Goal: Task Accomplishment & Management: Use online tool/utility

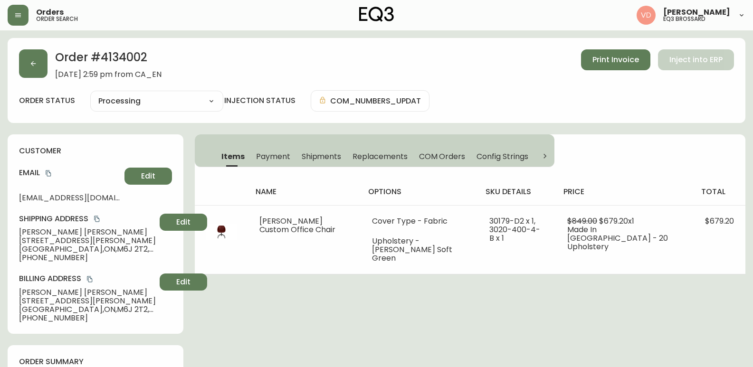
select select "PROCESSING"
click at [13, 15] on button "button" at bounding box center [18, 15] width 21 height 21
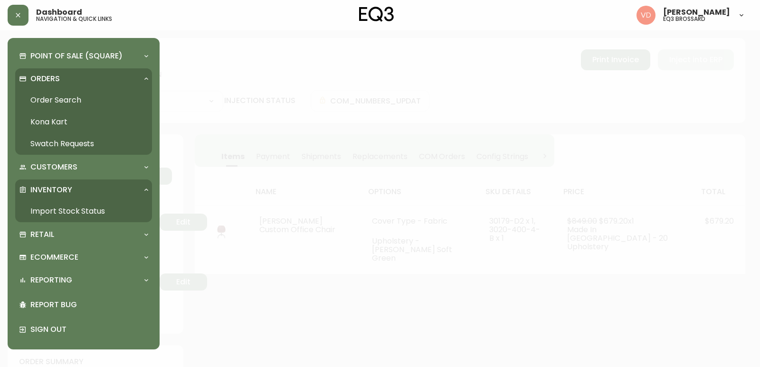
click at [96, 95] on link "Order Search" at bounding box center [83, 100] width 137 height 22
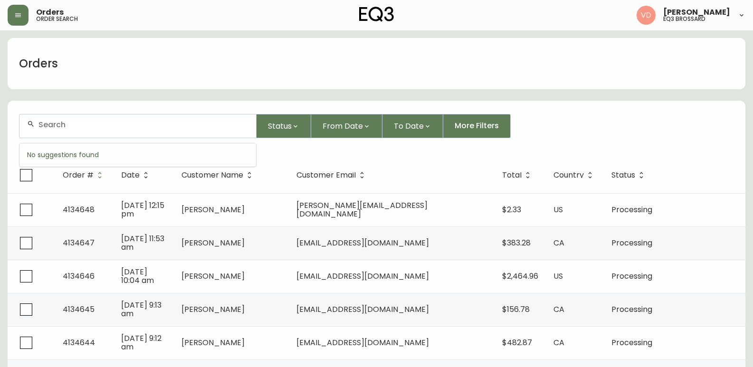
click at [137, 127] on input "text" at bounding box center [143, 124] width 210 height 9
paste input "[PHONE_NUMBER]"
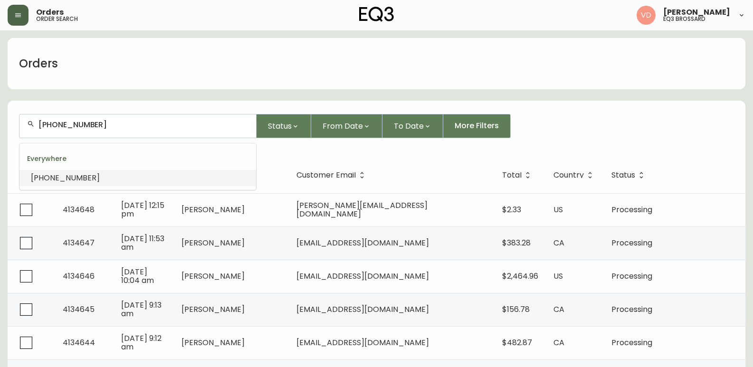
type input "[PHONE_NUMBER]"
click at [20, 14] on icon "button" at bounding box center [18, 15] width 6 height 4
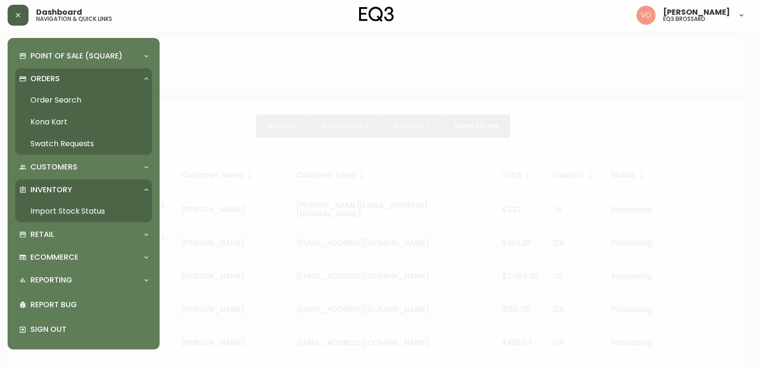
click at [57, 208] on link "Import Stock Status" at bounding box center [83, 211] width 137 height 22
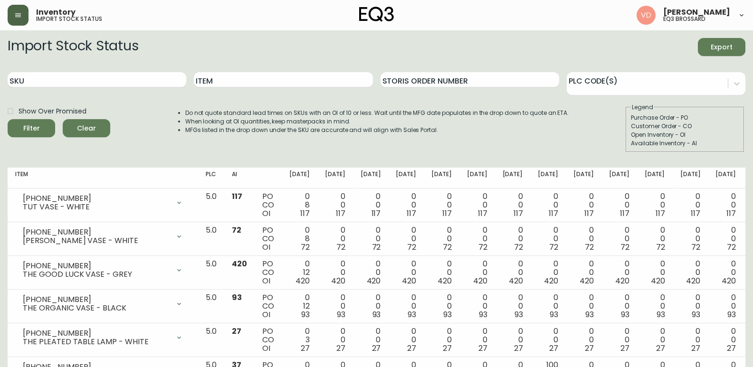
click at [103, 71] on div "SKU" at bounding box center [97, 80] width 179 height 31
click at [100, 79] on input "SKU" at bounding box center [97, 79] width 179 height 15
paste input "[PHONE_NUMBER]"
type input "[PHONE_NUMBER]"
click at [8, 119] on button "Filter" at bounding box center [31, 128] width 47 height 18
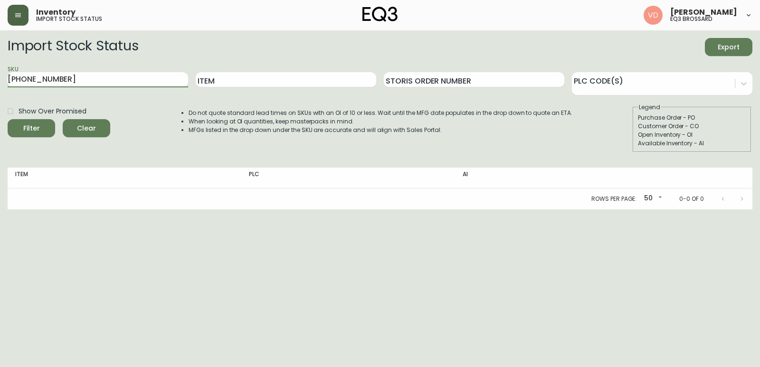
drag, startPoint x: 104, startPoint y: 77, endPoint x: 0, endPoint y: 70, distance: 104.7
click at [0, 70] on main "Import Stock Status Export SKU [PHONE_NUMBER] Item Storis Order Number PLC Code…" at bounding box center [380, 119] width 760 height 179
click at [342, 80] on input "Item" at bounding box center [286, 79] width 180 height 15
type input "STEM"
click at [8, 119] on button "Filter" at bounding box center [31, 128] width 47 height 18
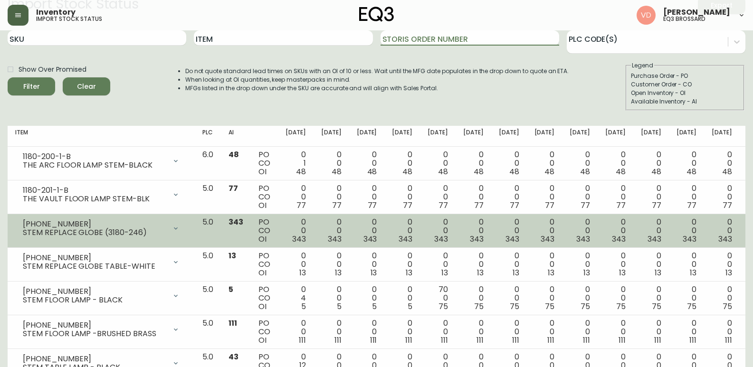
scroll to position [78, 0]
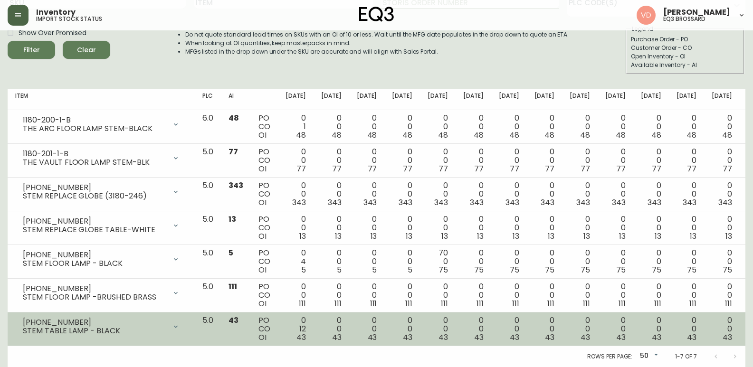
click at [166, 335] on div "STEM TABLE LAMP - BLACK" at bounding box center [94, 331] width 143 height 9
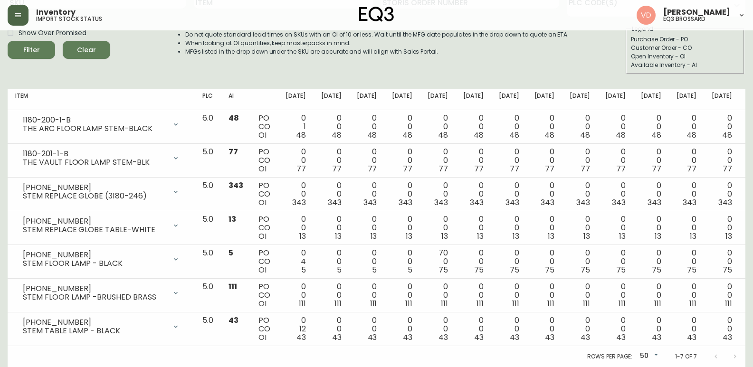
click at [173, 48] on ul "Do not quote standard lead times on SKUs with an OI of 10 or less. Wait until t…" at bounding box center [367, 43] width 403 height 26
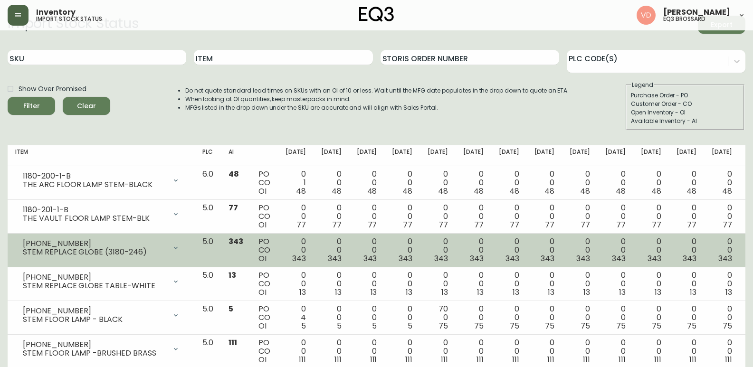
scroll to position [0, 0]
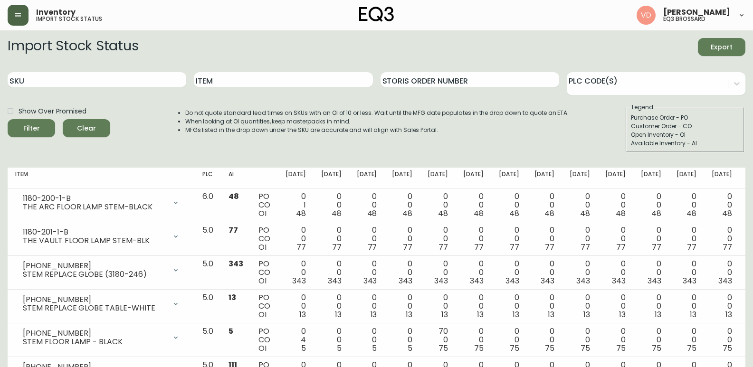
click at [22, 22] on button "button" at bounding box center [18, 15] width 21 height 21
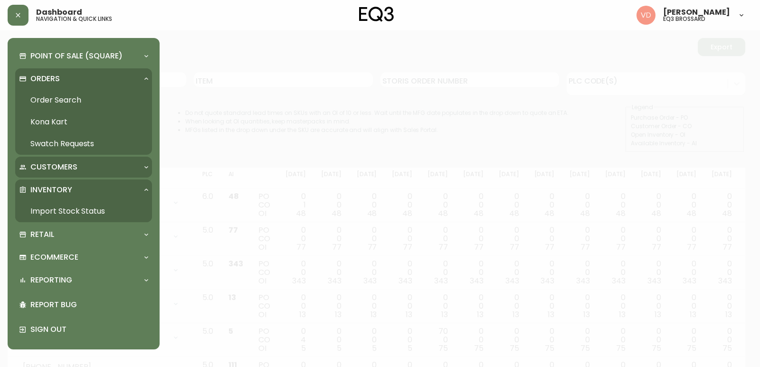
click at [62, 169] on p "Customers" at bounding box center [53, 167] width 47 height 10
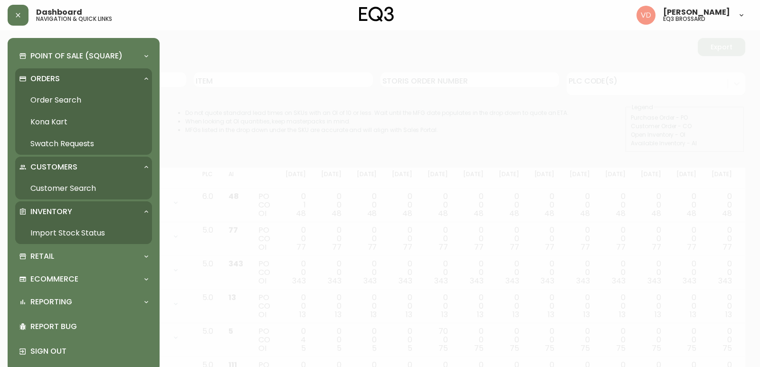
click at [60, 187] on link "Customer Search" at bounding box center [83, 189] width 137 height 22
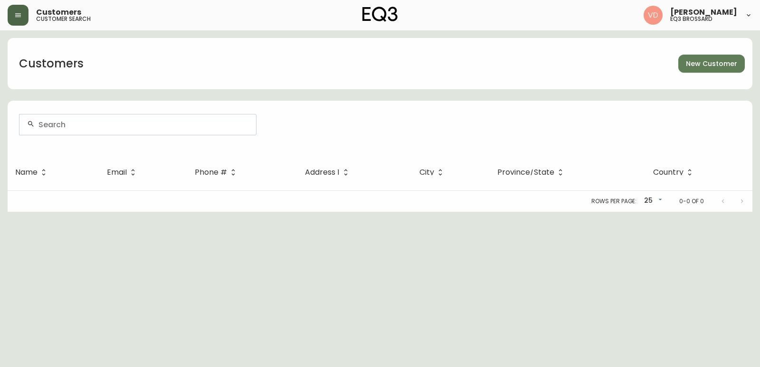
click at [26, 19] on button "button" at bounding box center [18, 15] width 21 height 21
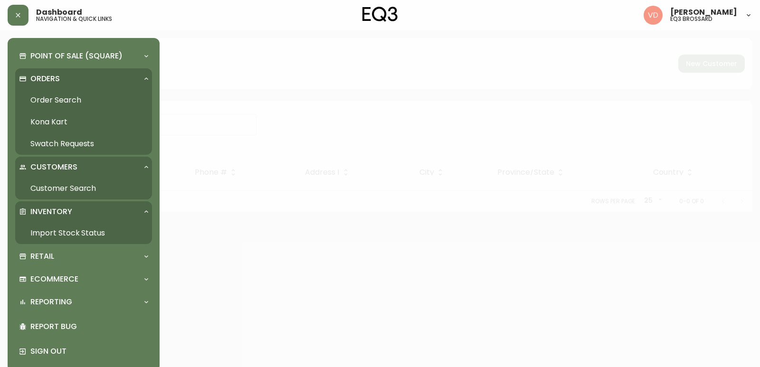
click at [76, 210] on div "Inventory" at bounding box center [79, 212] width 120 height 10
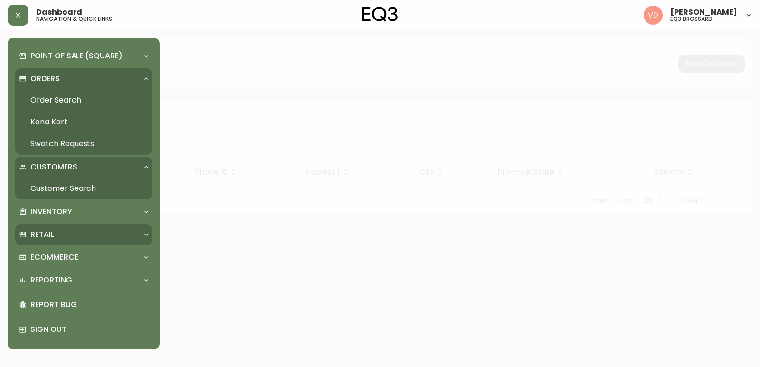
click at [75, 224] on div "Retail" at bounding box center [83, 234] width 137 height 21
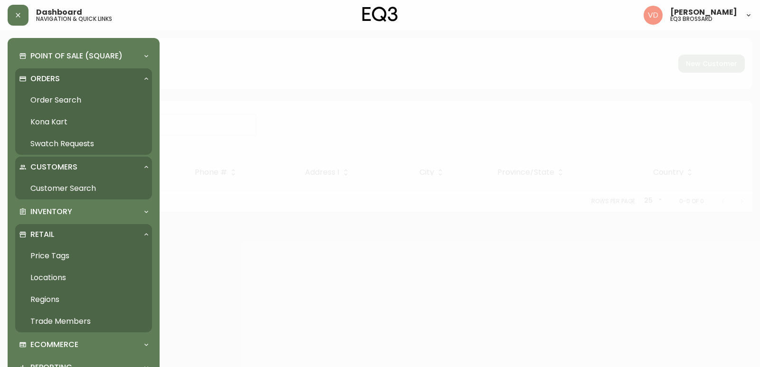
click at [54, 322] on link "Trade Members" at bounding box center [83, 322] width 137 height 22
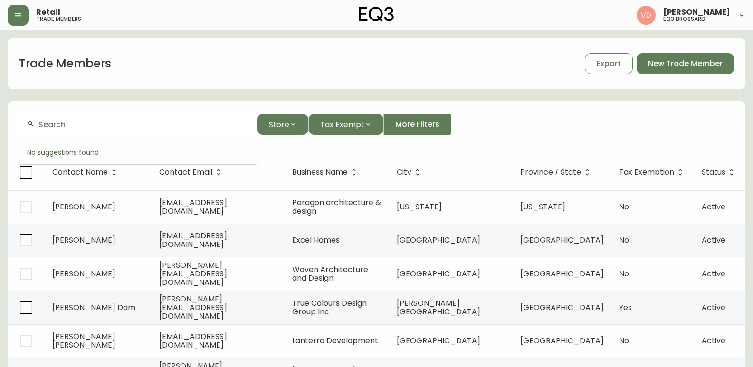
click at [162, 123] on input "text" at bounding box center [143, 124] width 211 height 9
type input "C"
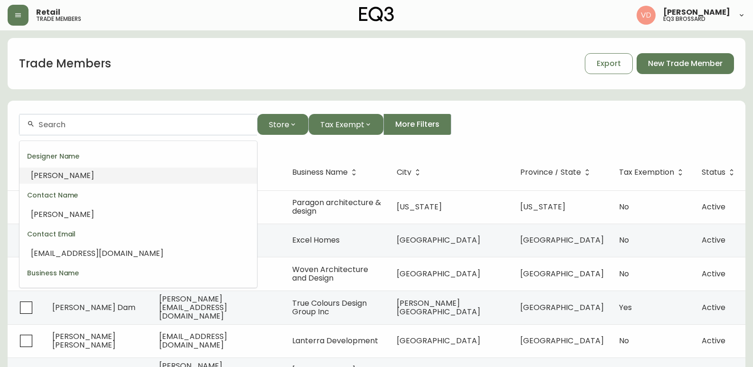
type input "L"
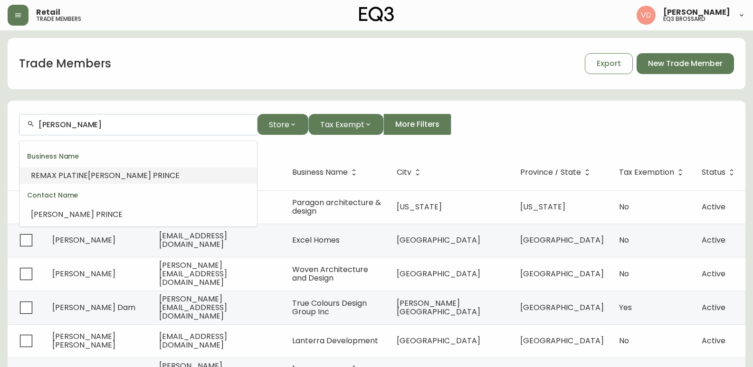
click at [70, 174] on span "REMAX PLATINE" at bounding box center [59, 175] width 57 height 11
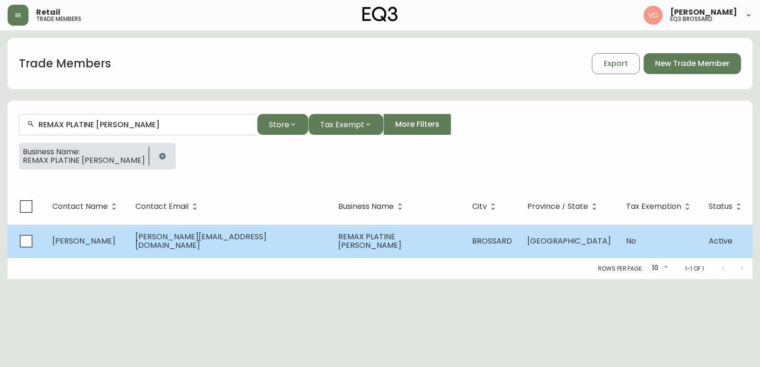
type input "REMAX PLATINE [PERSON_NAME]"
click at [338, 246] on span "REMAX PLATINE [PERSON_NAME]" at bounding box center [369, 240] width 63 height 19
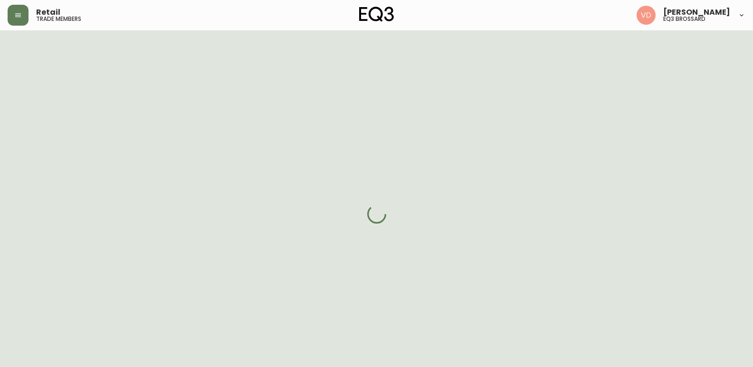
select select "QC"
select select "CA"
select select "CA_FR"
select select "Outreach from a Trade Rep"
select select "Real Estate Agent"
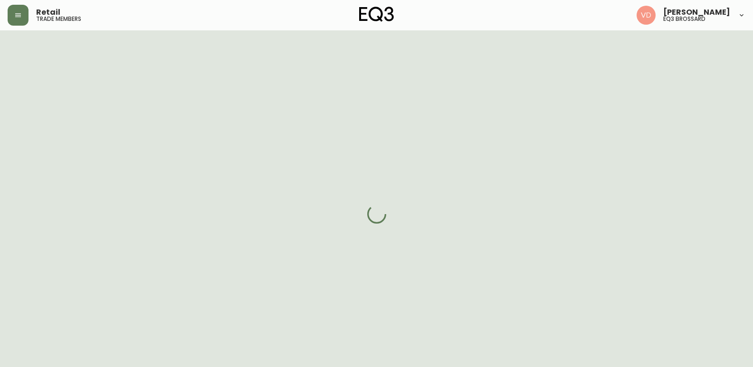
select select "cjw10z96u00fa6gs0941re9ze"
select select "false"
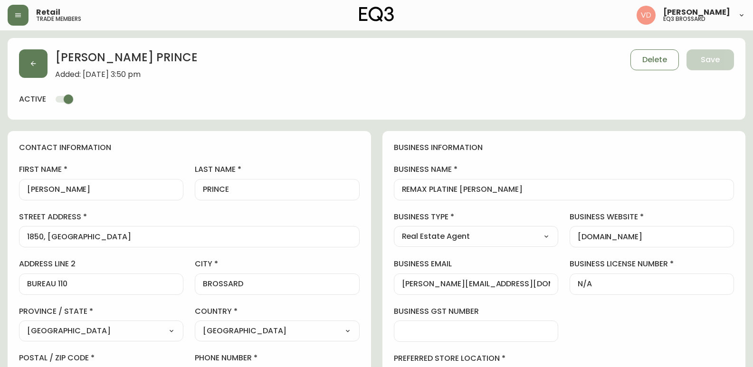
click at [108, 147] on h4 "contact information" at bounding box center [189, 147] width 340 height 10
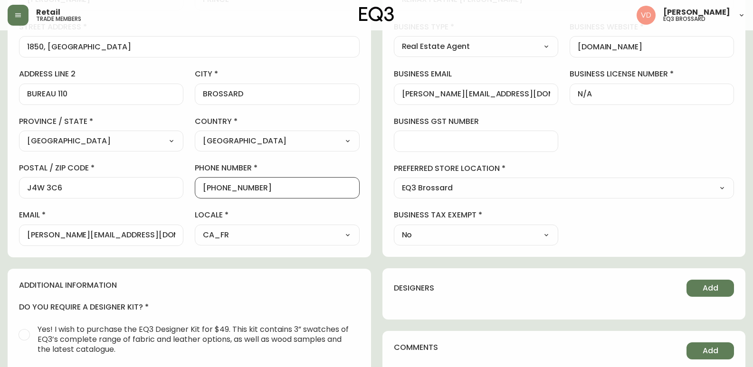
scroll to position [0, 0]
drag, startPoint x: 276, startPoint y: 185, endPoint x: 211, endPoint y: 195, distance: 65.9
click at [211, 195] on div "[PHONE_NUMBER]" at bounding box center [277, 187] width 164 height 21
click at [0, 173] on main "[PERSON_NAME] Added: [DATE] 3:50 pm Delete Save active contact information firs…" at bounding box center [376, 201] width 753 height 722
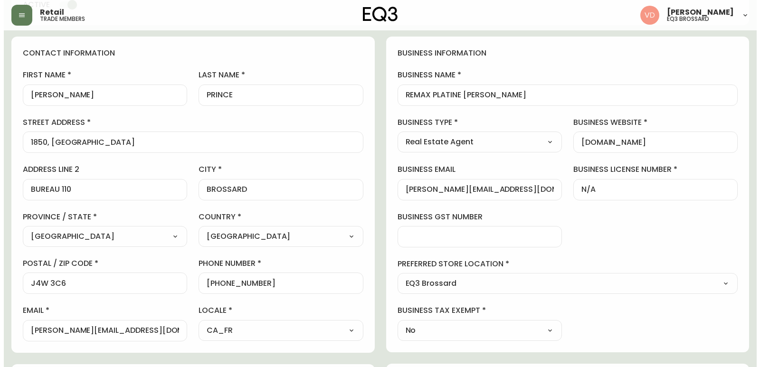
scroll to position [190, 0]
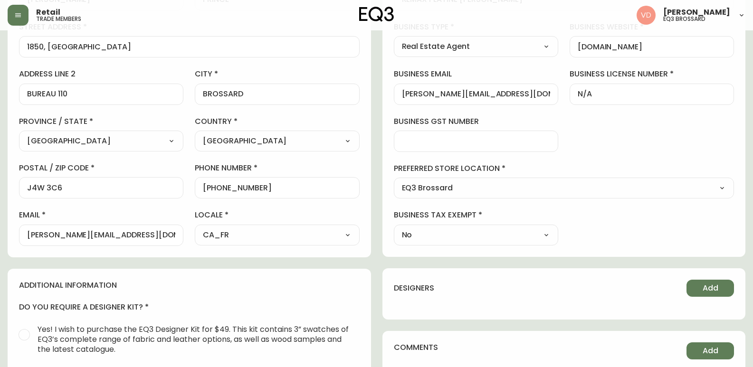
click at [0, 151] on main "[PERSON_NAME] Added: [DATE] 3:50 pm Delete Save active contact information firs…" at bounding box center [376, 201] width 753 height 722
click at [22, 18] on button "button" at bounding box center [18, 15] width 21 height 21
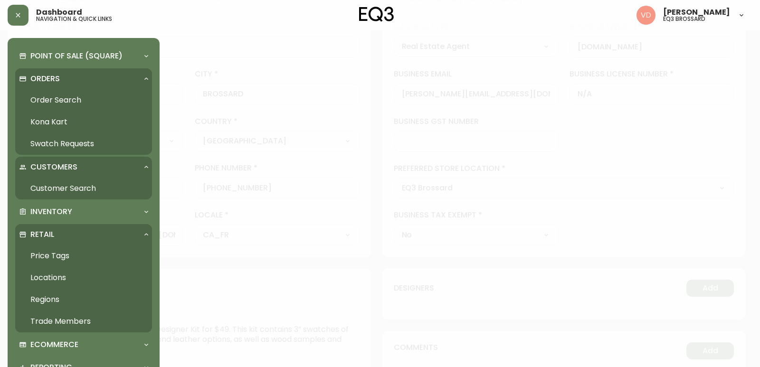
scroll to position [190, 0]
click at [51, 169] on p "Customers" at bounding box center [53, 167] width 47 height 10
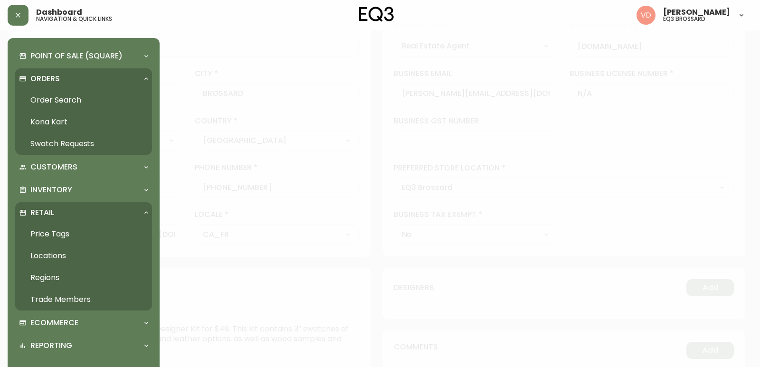
click at [47, 241] on link "Price Tags" at bounding box center [83, 234] width 137 height 22
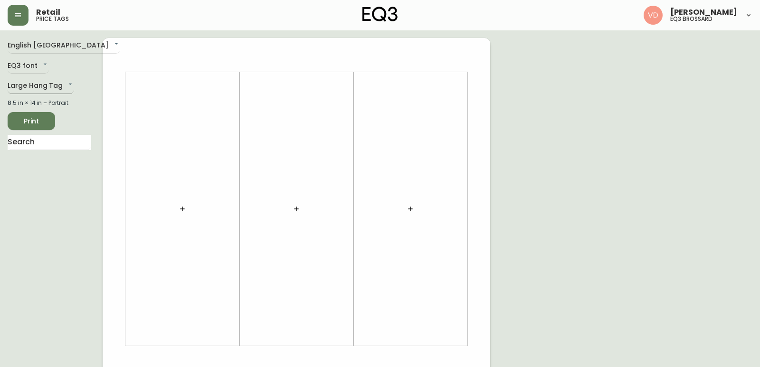
click at [48, 79] on body "Retail price tags [PERSON_NAME] eq3 [PERSON_NAME] English [GEOGRAPHIC_DATA] en_…" at bounding box center [380, 338] width 760 height 676
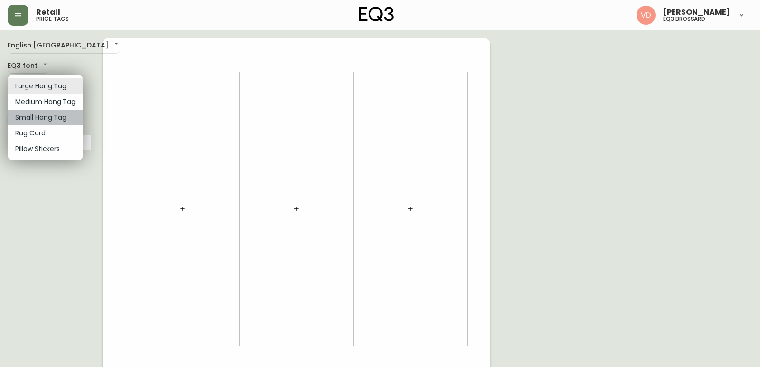
click at [47, 114] on li "Small Hang Tag" at bounding box center [46, 118] width 76 height 16
type input "small"
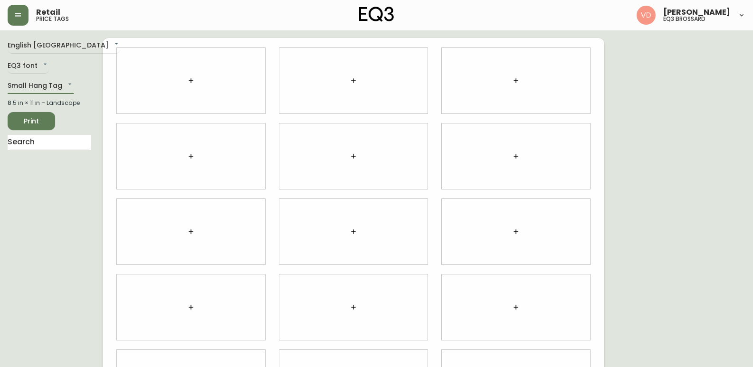
click at [189, 80] on icon "button" at bounding box center [191, 81] width 8 height 8
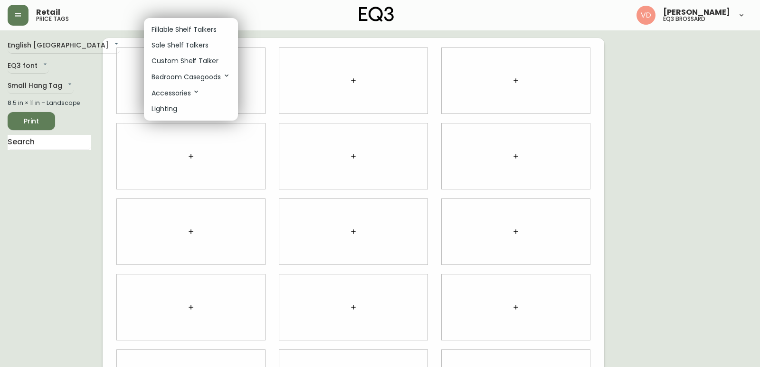
click at [198, 28] on p "Fillable Shelf Talkers" at bounding box center [183, 30] width 65 height 10
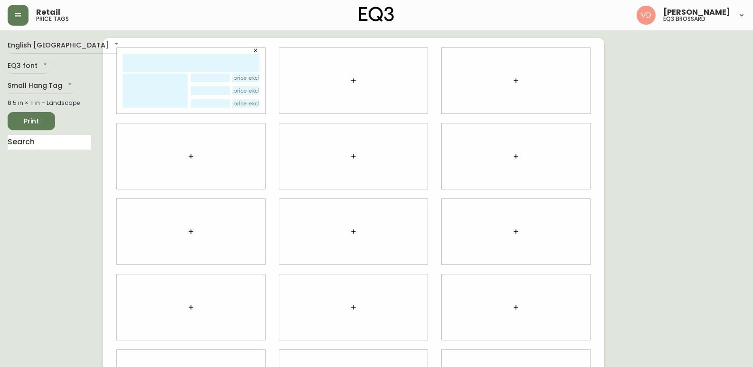
click at [353, 83] on icon "button" at bounding box center [354, 81] width 8 height 8
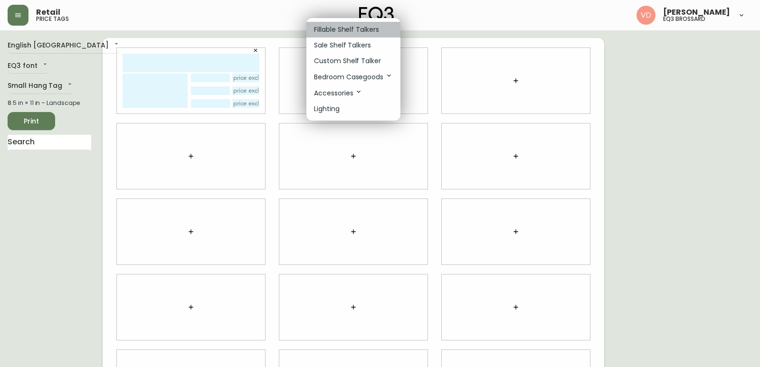
click at [347, 31] on p "Fillable Shelf Talkers" at bounding box center [346, 30] width 65 height 10
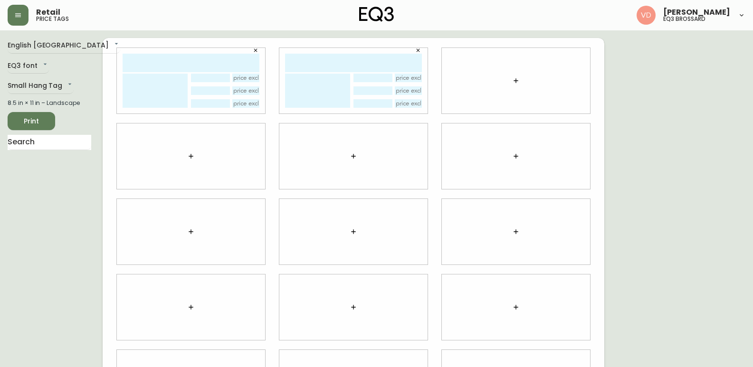
click at [513, 81] on icon "button" at bounding box center [516, 81] width 8 height 8
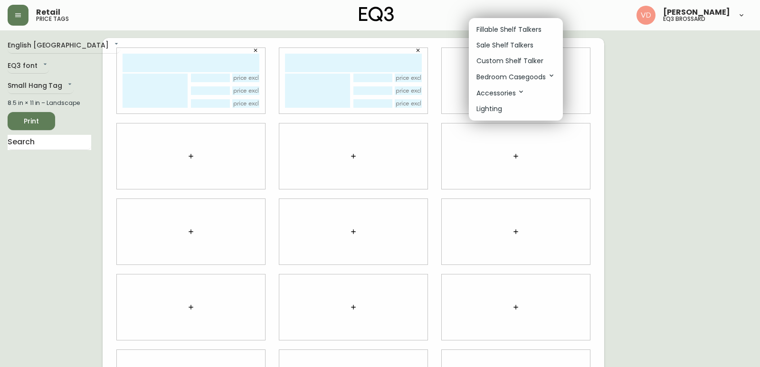
click at [497, 30] on p "Fillable Shelf Talkers" at bounding box center [508, 30] width 65 height 10
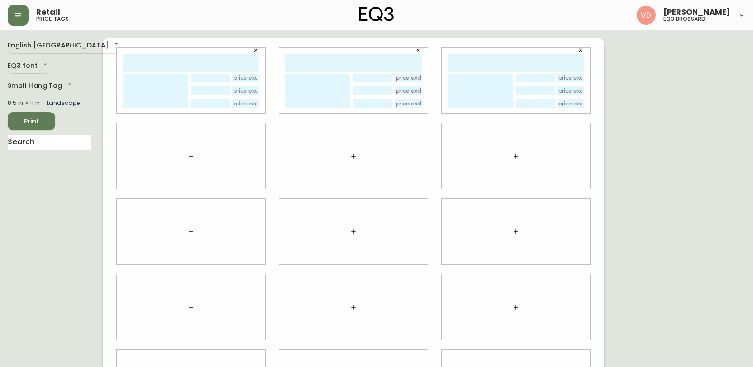
click at [192, 154] on icon "button" at bounding box center [191, 156] width 8 height 8
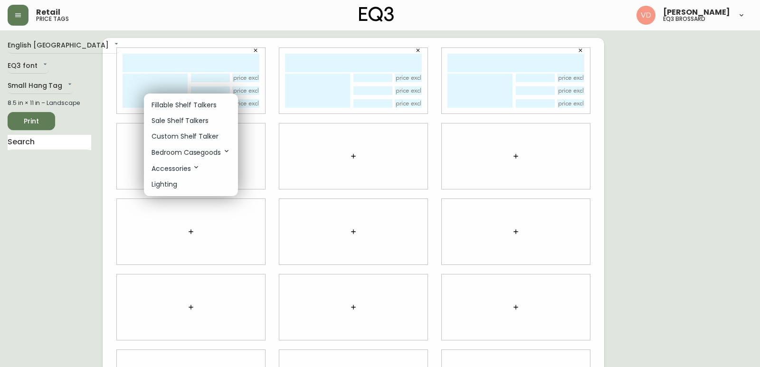
click at [219, 105] on li "Fillable Shelf Talkers" at bounding box center [191, 105] width 94 height 16
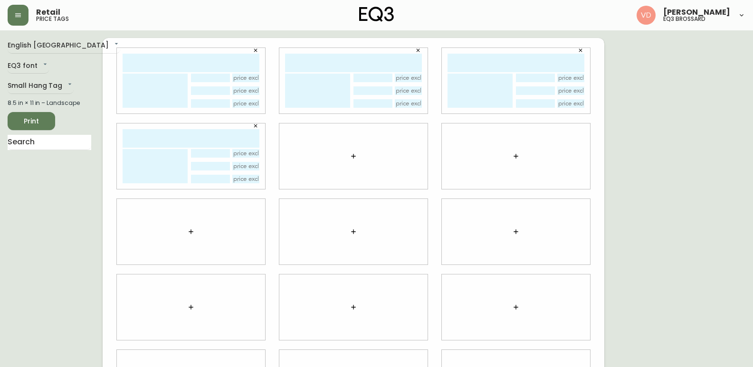
click at [350, 157] on icon "button" at bounding box center [354, 156] width 8 height 8
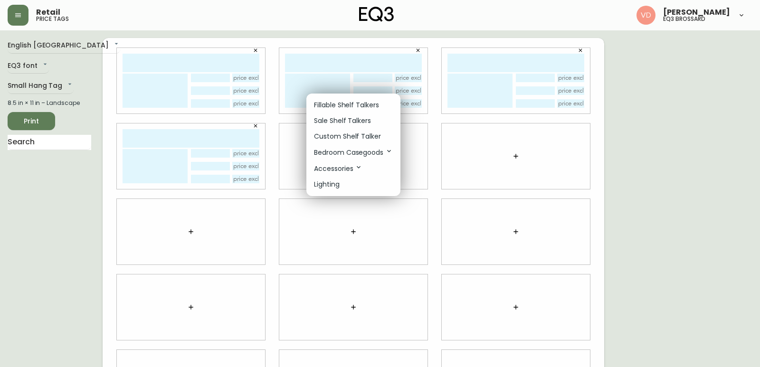
click at [352, 109] on p "Fillable Shelf Talkers" at bounding box center [346, 105] width 65 height 10
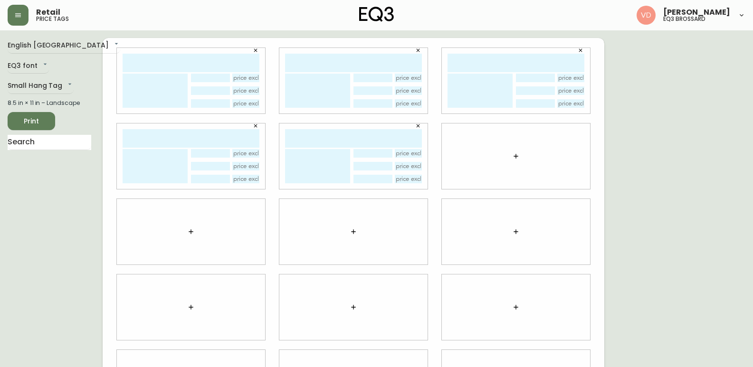
click at [516, 157] on icon "button" at bounding box center [515, 156] width 4 height 4
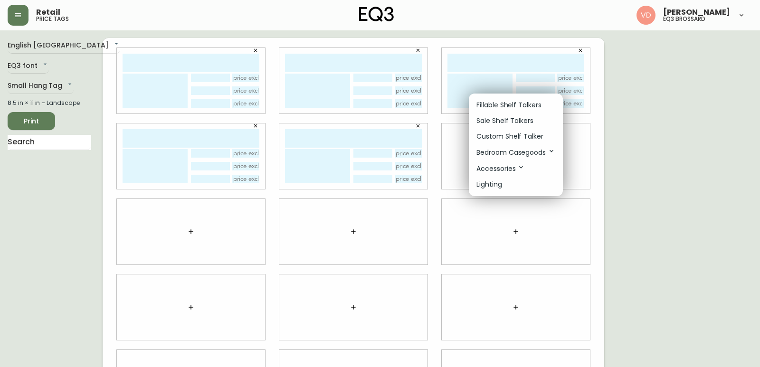
click at [516, 104] on p "Fillable Shelf Talkers" at bounding box center [508, 105] width 65 height 10
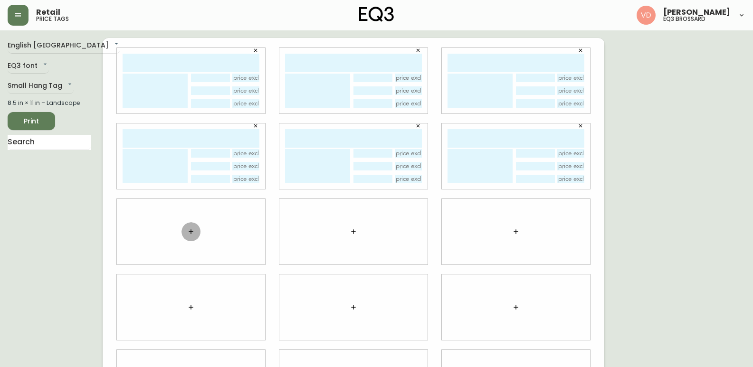
click at [191, 229] on icon "button" at bounding box center [191, 232] width 8 height 8
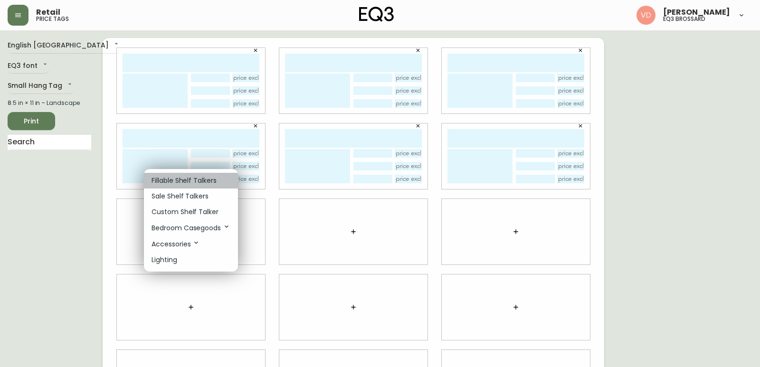
click at [218, 178] on li "Fillable Shelf Talkers" at bounding box center [191, 181] width 94 height 16
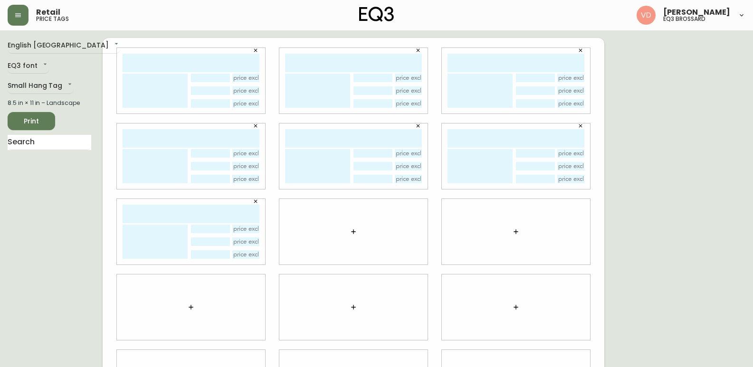
click at [359, 232] on button "button" at bounding box center [353, 231] width 19 height 19
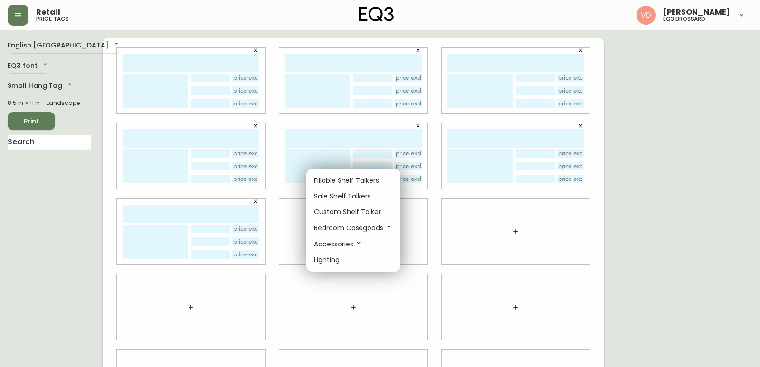
click at [363, 179] on p "Fillable Shelf Talkers" at bounding box center [346, 181] width 65 height 10
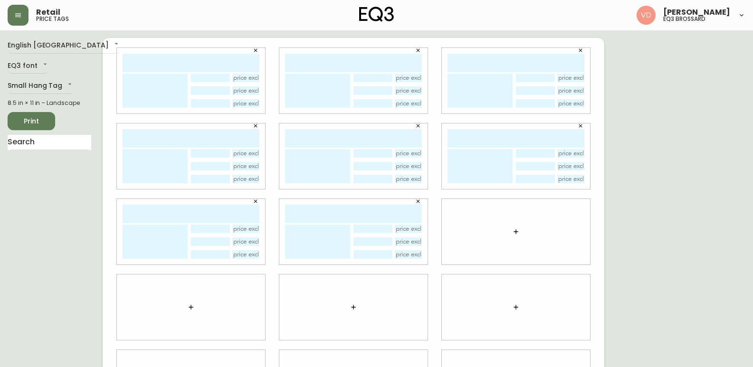
click at [518, 229] on icon "button" at bounding box center [516, 232] width 8 height 8
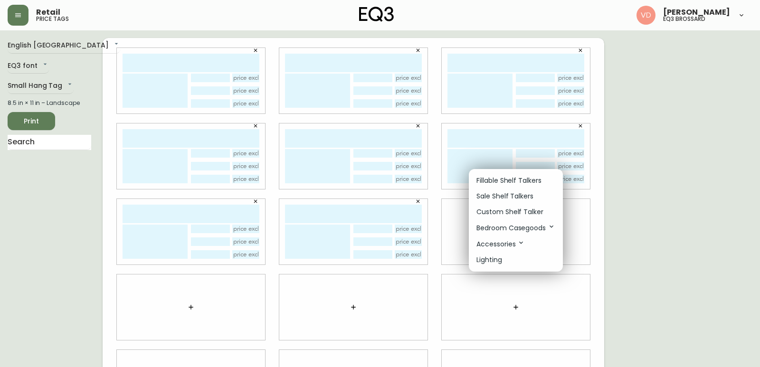
drag, startPoint x: 519, startPoint y: 181, endPoint x: 496, endPoint y: 195, distance: 26.2
click at [518, 180] on p "Fillable Shelf Talkers" at bounding box center [508, 181] width 65 height 10
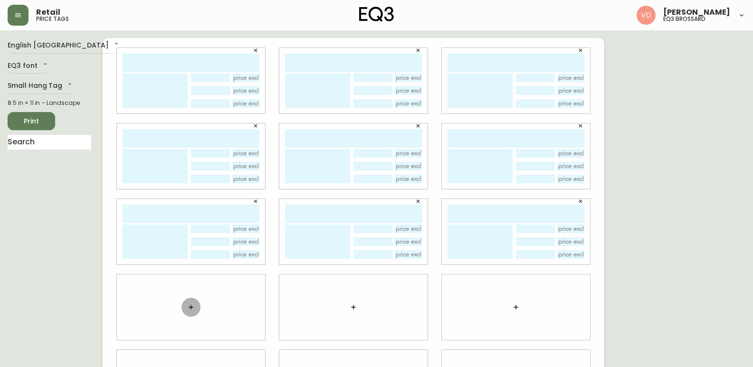
click at [188, 305] on icon "button" at bounding box center [191, 307] width 8 height 8
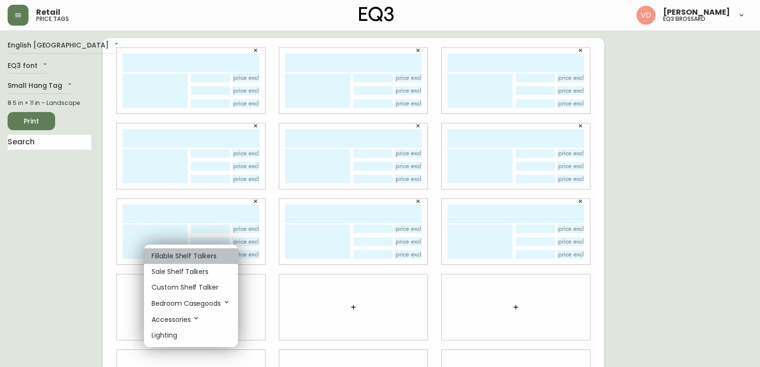
click at [216, 254] on p "Fillable Shelf Talkers" at bounding box center [183, 256] width 65 height 10
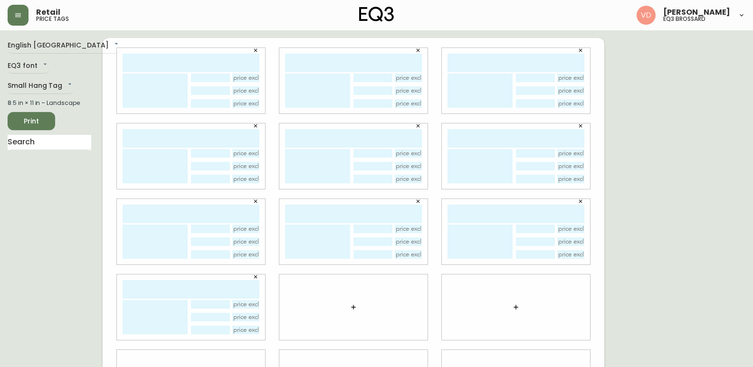
click at [354, 307] on icon "button" at bounding box center [353, 307] width 4 height 4
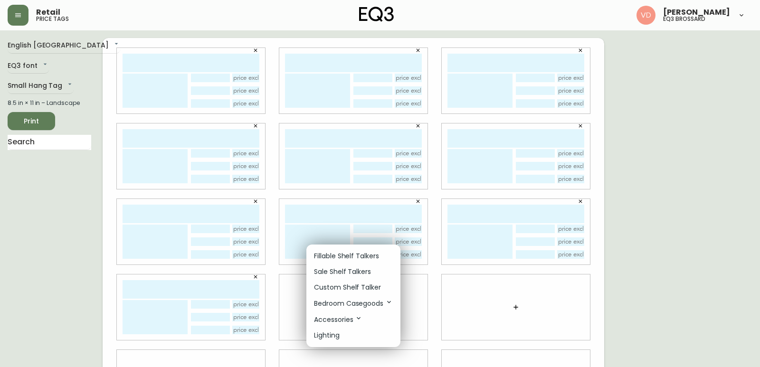
click at [351, 253] on p "Fillable Shelf Talkers" at bounding box center [346, 256] width 65 height 10
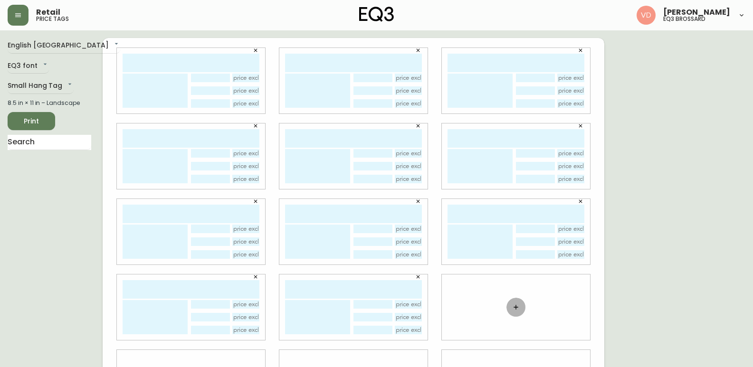
click at [515, 307] on icon "button" at bounding box center [515, 307] width 4 height 4
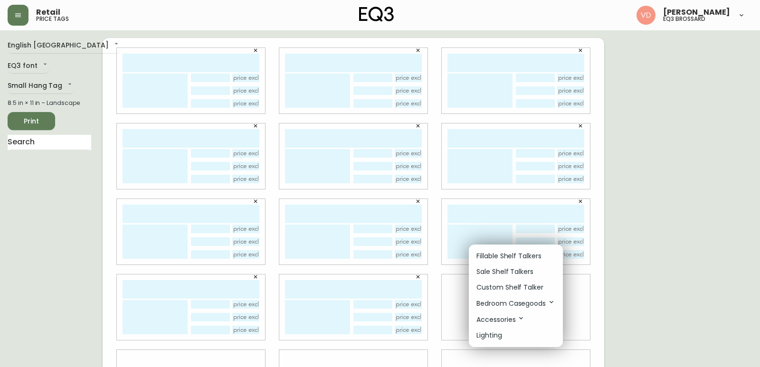
click at [509, 262] on li "Fillable Shelf Talkers" at bounding box center [516, 256] width 94 height 16
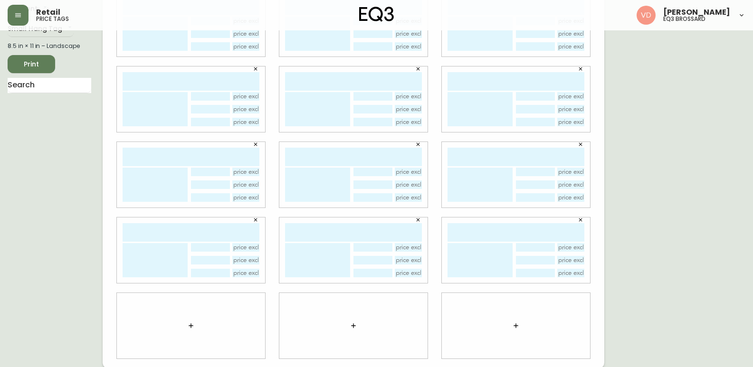
scroll to position [58, 0]
click at [192, 323] on icon "button" at bounding box center [191, 325] width 8 height 8
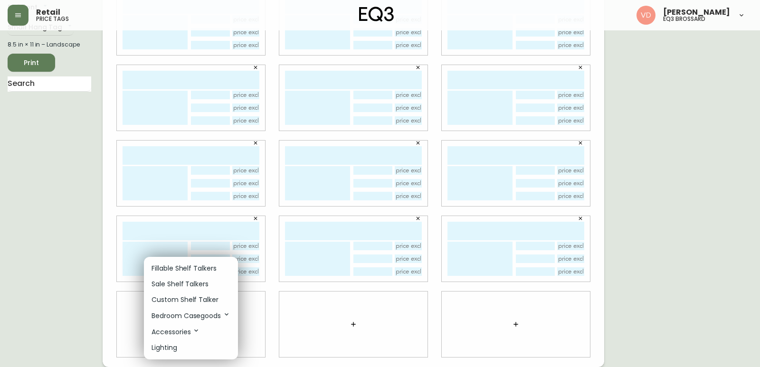
drag, startPoint x: 208, startPoint y: 272, endPoint x: 218, endPoint y: 279, distance: 12.0
click at [208, 272] on p "Fillable Shelf Talkers" at bounding box center [183, 269] width 65 height 10
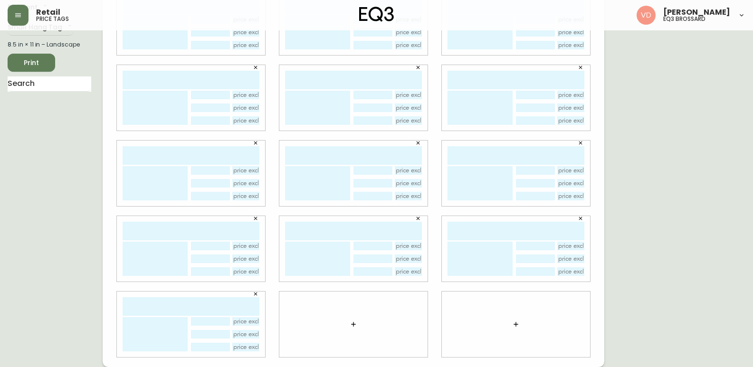
click at [356, 322] on icon "button" at bounding box center [354, 325] width 8 height 8
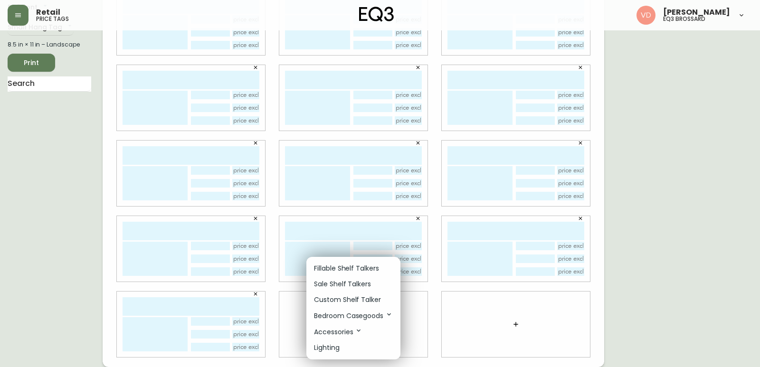
click at [350, 267] on p "Fillable Shelf Talkers" at bounding box center [346, 269] width 65 height 10
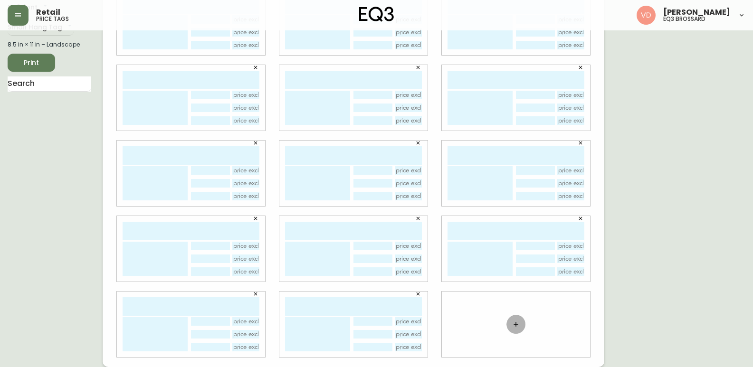
click at [521, 324] on button "button" at bounding box center [515, 324] width 19 height 19
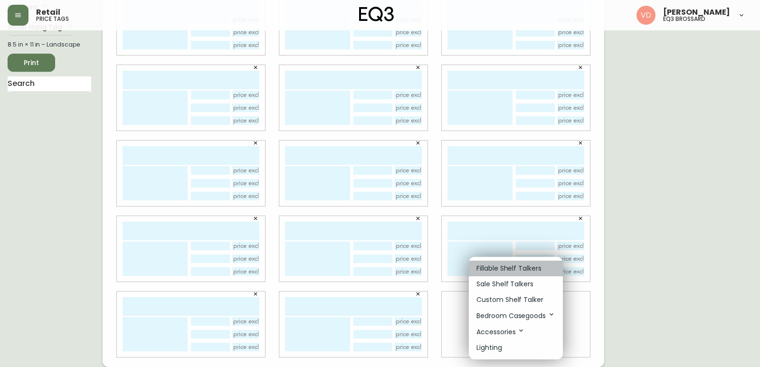
click at [498, 267] on p "Fillable Shelf Talkers" at bounding box center [508, 269] width 65 height 10
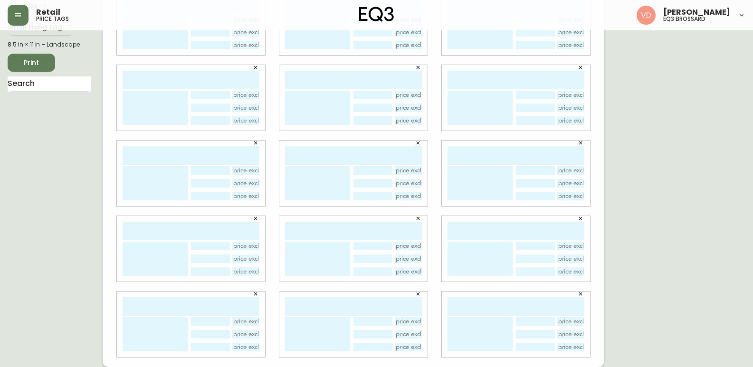
scroll to position [0, 0]
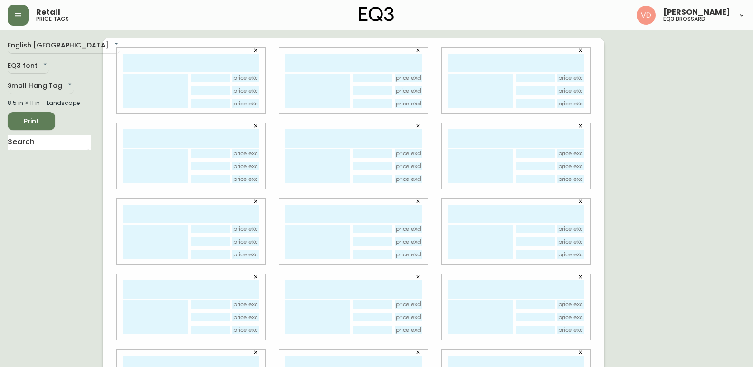
click at [235, 65] on input "text" at bounding box center [191, 63] width 137 height 19
type input "[PERSON_NAME]"
click at [128, 93] on textarea at bounding box center [155, 91] width 65 height 34
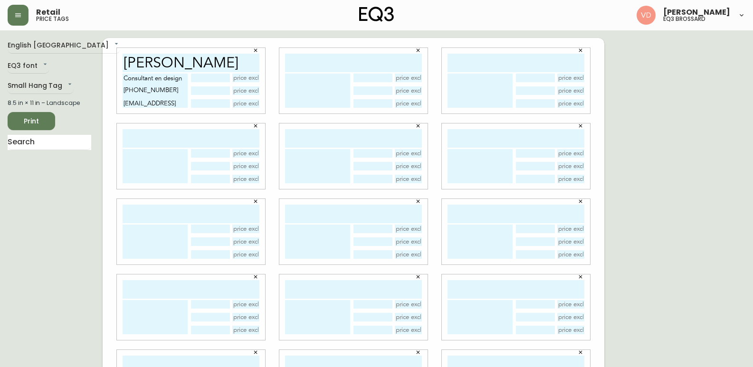
type textarea "Consultant en design [PHONE_NUMBER] [EMAIL_ADDRESS][DOMAIN_NAME]"
click at [156, 146] on input "text" at bounding box center [191, 138] width 137 height 19
drag, startPoint x: 132, startPoint y: 63, endPoint x: 161, endPoint y: 104, distance: 50.8
click at [161, 104] on div "[PERSON_NAME] Consultant en design [PHONE_NUMBER] [EMAIL_ADDRESS][DOMAIN_NAME]" at bounding box center [191, 81] width 148 height 66
click at [172, 105] on textarea "Consultant en design [PHONE_NUMBER] [EMAIL_ADDRESS][DOMAIN_NAME]" at bounding box center [155, 91] width 65 height 34
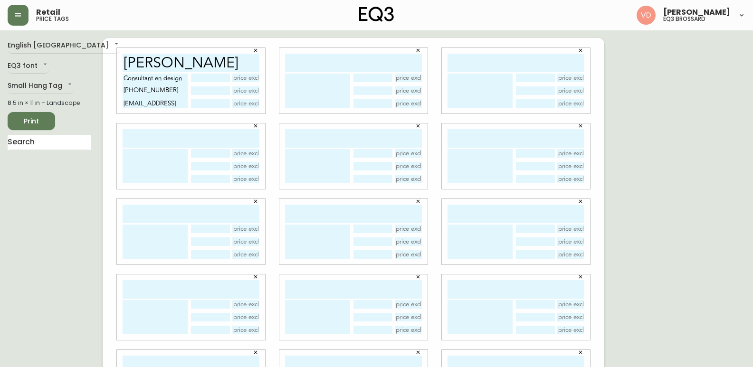
click at [172, 105] on textarea "Consultant en design [PHONE_NUMBER] [EMAIL_ADDRESS][DOMAIN_NAME]" at bounding box center [155, 91] width 65 height 34
click at [174, 103] on textarea "Consultant en design [PHONE_NUMBER] [EMAIL_ADDRESS][DOMAIN_NAME]" at bounding box center [155, 91] width 65 height 34
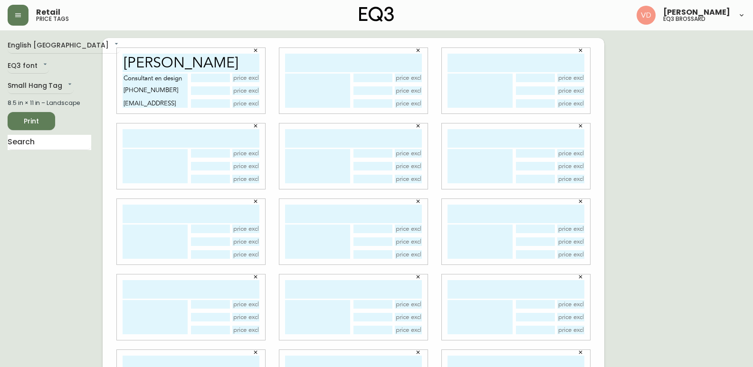
drag, startPoint x: 174, startPoint y: 103, endPoint x: 137, endPoint y: 78, distance: 44.8
click at [137, 78] on textarea "Consultant en design [PHONE_NUMBER] [EMAIL_ADDRESS][DOMAIN_NAME]" at bounding box center [155, 91] width 65 height 34
click at [322, 104] on textarea at bounding box center [317, 91] width 65 height 34
paste textarea "Consultant en design [PHONE_NUMBER] [EMAIL_ADDRESS][DOMAIN_NAME]"
type textarea "Consultant en design [PHONE_NUMBER] [EMAIL_ADDRESS][DOMAIN_NAME]"
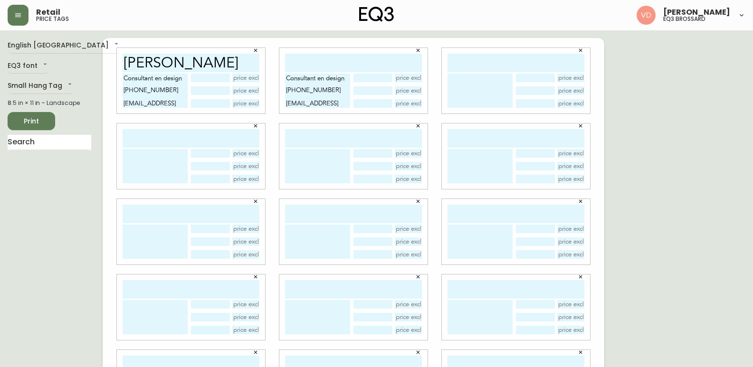
click at [463, 95] on textarea at bounding box center [479, 91] width 65 height 34
paste textarea "Consultant en design [PHONE_NUMBER] [EMAIL_ADDRESS][DOMAIN_NAME]"
type textarea "Consultant en design [PHONE_NUMBER] [EMAIL_ADDRESS][DOMAIN_NAME]"
click at [153, 172] on textarea at bounding box center [155, 166] width 65 height 34
paste textarea "Consultant en design [PHONE_NUMBER] [EMAIL_ADDRESS][DOMAIN_NAME]"
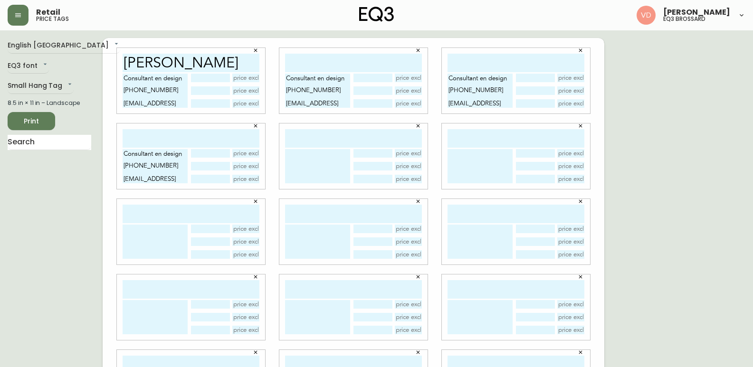
type textarea "Consultant en design [PHONE_NUMBER] [EMAIL_ADDRESS][DOMAIN_NAME]"
click at [331, 170] on textarea at bounding box center [317, 166] width 65 height 34
paste textarea "Consultant en design [PHONE_NUMBER] [EMAIL_ADDRESS][DOMAIN_NAME]"
type textarea "Consultant en design [PHONE_NUMBER] [EMAIL_ADDRESS][DOMAIN_NAME]"
click at [489, 170] on textarea at bounding box center [479, 166] width 65 height 34
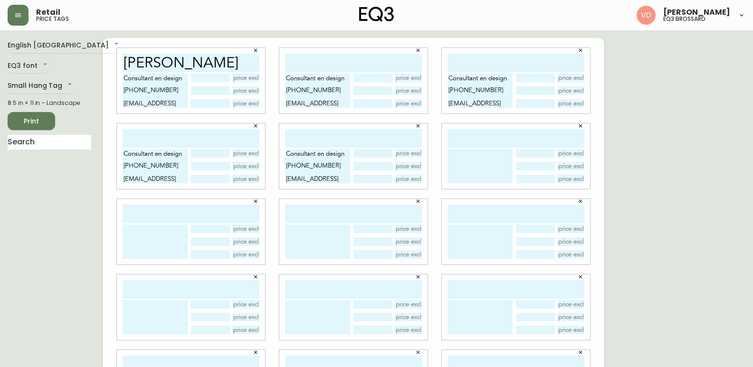
paste textarea "Consultant en design [PHONE_NUMBER] [EMAIL_ADDRESS][DOMAIN_NAME]"
type textarea "Consultant en design [PHONE_NUMBER] [EMAIL_ADDRESS][DOMAIN_NAME]"
click at [170, 231] on textarea at bounding box center [155, 242] width 65 height 34
paste textarea "Consultant en design [PHONE_NUMBER] [EMAIL_ADDRESS][DOMAIN_NAME]"
type textarea "Consultant en design [PHONE_NUMBER] [EMAIL_ADDRESS][DOMAIN_NAME]"
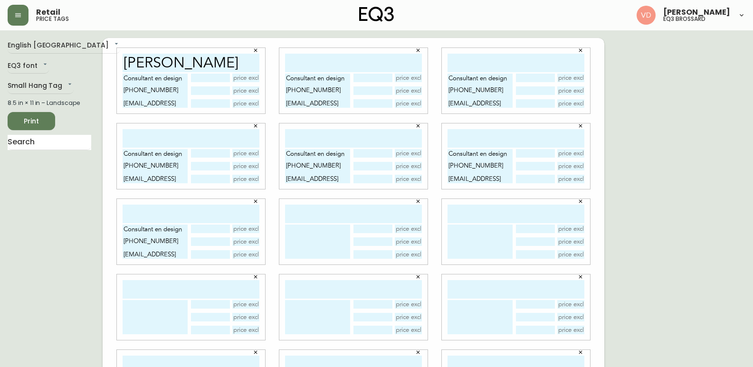
click at [320, 245] on textarea at bounding box center [317, 242] width 65 height 34
paste textarea "Consultant en design [PHONE_NUMBER] [EMAIL_ADDRESS][DOMAIN_NAME]"
type textarea "Consultant en design [PHONE_NUMBER] [EMAIL_ADDRESS][DOMAIN_NAME]"
click at [469, 249] on textarea at bounding box center [479, 242] width 65 height 34
paste textarea "Consultant en design [PHONE_NUMBER] [EMAIL_ADDRESS][DOMAIN_NAME]"
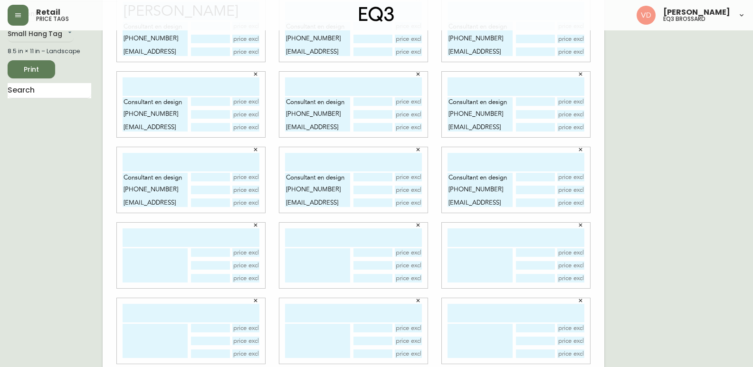
scroll to position [58, 0]
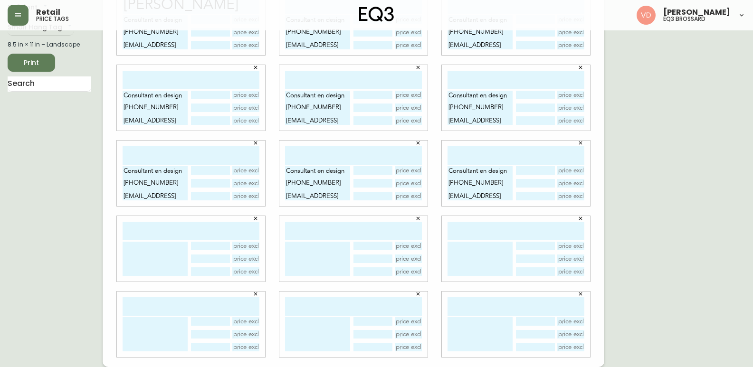
type textarea "Consultant en design [PHONE_NUMBER] [EMAIL_ADDRESS][DOMAIN_NAME]"
click at [138, 248] on textarea at bounding box center [155, 259] width 65 height 34
paste textarea "Consultant en design [PHONE_NUMBER] [EMAIL_ADDRESS][DOMAIN_NAME]"
type textarea "Consultant en design [PHONE_NUMBER] [EMAIL_ADDRESS][DOMAIN_NAME]"
click at [314, 259] on textarea at bounding box center [317, 259] width 65 height 34
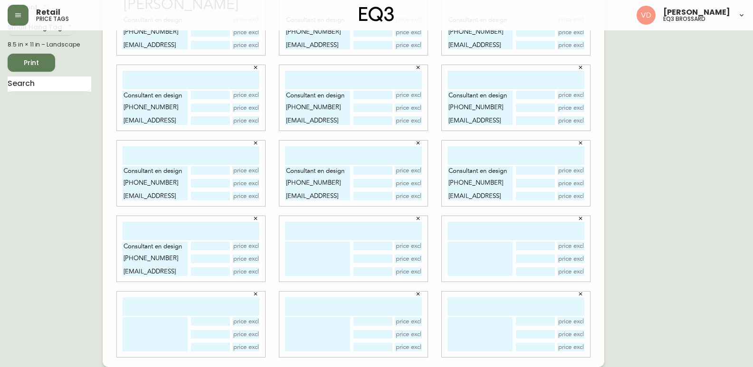
paste textarea "Consultant en design [PHONE_NUMBER] [EMAIL_ADDRESS][DOMAIN_NAME]"
type textarea "Consultant en design [PHONE_NUMBER] [EMAIL_ADDRESS][DOMAIN_NAME]"
click at [498, 266] on textarea at bounding box center [479, 259] width 65 height 34
paste textarea "Consultant en design [PHONE_NUMBER] [EMAIL_ADDRESS][DOMAIN_NAME]"
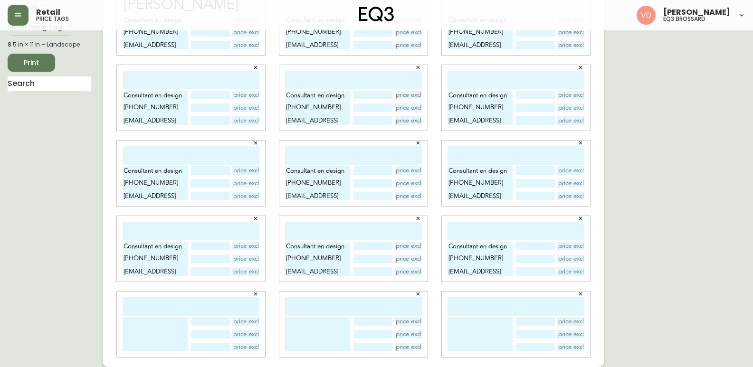
type textarea "Consultant en design [PHONE_NUMBER] [EMAIL_ADDRESS][DOMAIN_NAME]"
click at [145, 338] on textarea at bounding box center [155, 334] width 65 height 34
paste textarea "Consultant en design [PHONE_NUMBER] [EMAIL_ADDRESS][DOMAIN_NAME]"
type textarea "Consultant en design [PHONE_NUMBER] [EMAIL_ADDRESS][DOMAIN_NAME]"
click at [318, 335] on textarea at bounding box center [317, 334] width 65 height 34
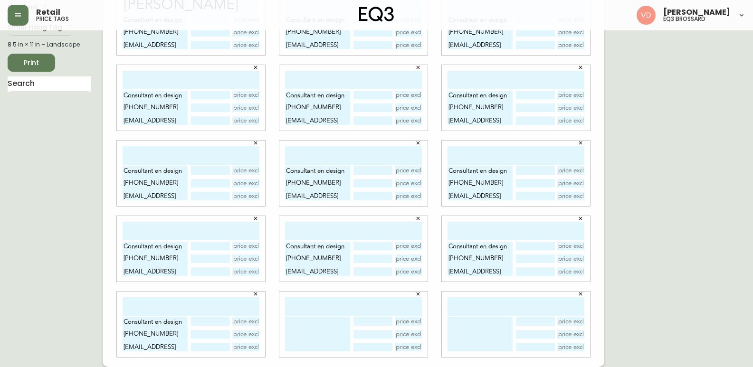
paste textarea "Consultant en design [PHONE_NUMBER] [EMAIL_ADDRESS][DOMAIN_NAME]"
type textarea "Consultant en design [PHONE_NUMBER] [EMAIL_ADDRESS][DOMAIN_NAME]"
click at [463, 330] on textarea at bounding box center [479, 334] width 65 height 34
paste textarea "Consultant en design [PHONE_NUMBER] [EMAIL_ADDRESS][DOMAIN_NAME]"
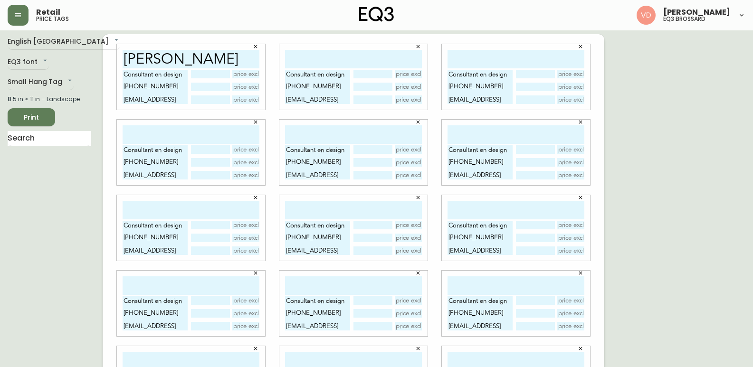
scroll to position [0, 0]
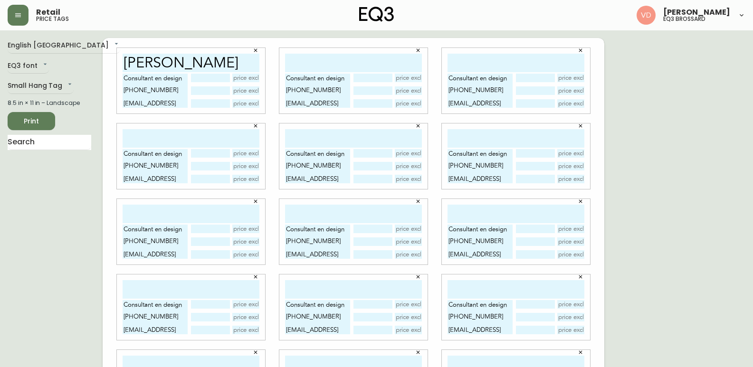
type textarea "Consultant en design [PHONE_NUMBER] [EMAIL_ADDRESS][DOMAIN_NAME]"
click at [201, 63] on input "[PERSON_NAME]" at bounding box center [191, 63] width 137 height 19
click at [337, 60] on input "text" at bounding box center [353, 63] width 137 height 19
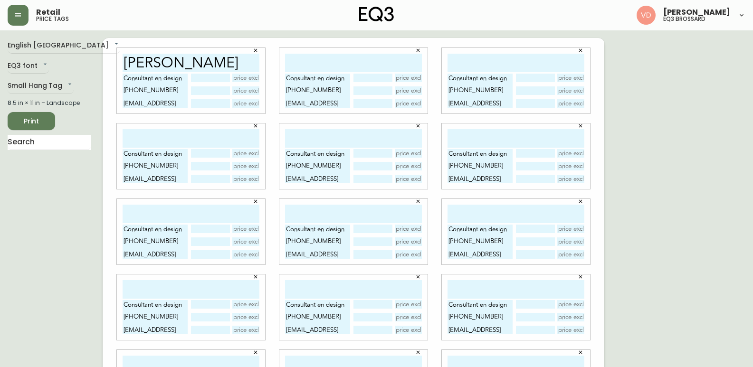
paste input "[PERSON_NAME]"
type input "[PERSON_NAME]"
click at [468, 66] on input "text" at bounding box center [515, 63] width 137 height 19
paste input "[PERSON_NAME]"
type input "[PERSON_NAME]"
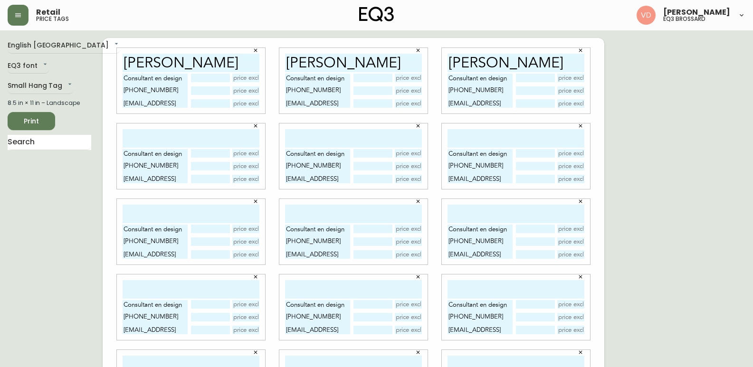
click at [191, 135] on input "text" at bounding box center [191, 138] width 137 height 19
paste input "[PERSON_NAME]"
type input "[PERSON_NAME]"
click at [350, 142] on input "text" at bounding box center [353, 138] width 137 height 19
paste input "[PERSON_NAME]"
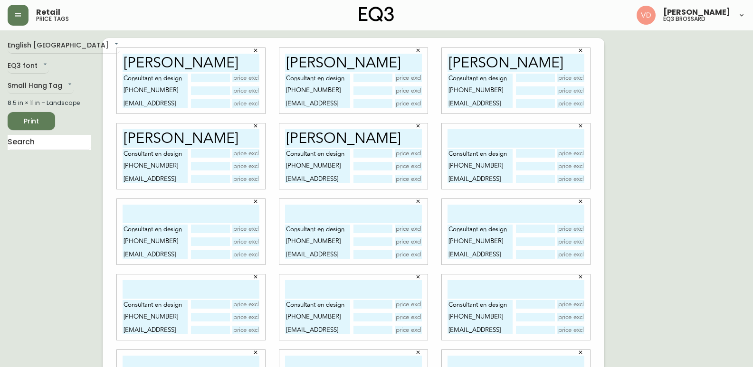
type input "[PERSON_NAME]"
click at [464, 132] on input "text" at bounding box center [515, 138] width 137 height 19
paste input "[PERSON_NAME]"
type input "[PERSON_NAME]"
click at [199, 217] on input "text" at bounding box center [191, 214] width 137 height 19
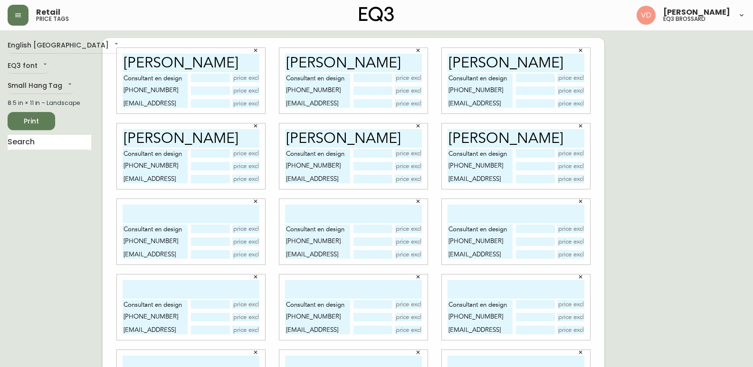
paste input "[PERSON_NAME]"
type input "[PERSON_NAME]"
click at [330, 208] on input "text" at bounding box center [353, 214] width 137 height 19
paste input "[PERSON_NAME]"
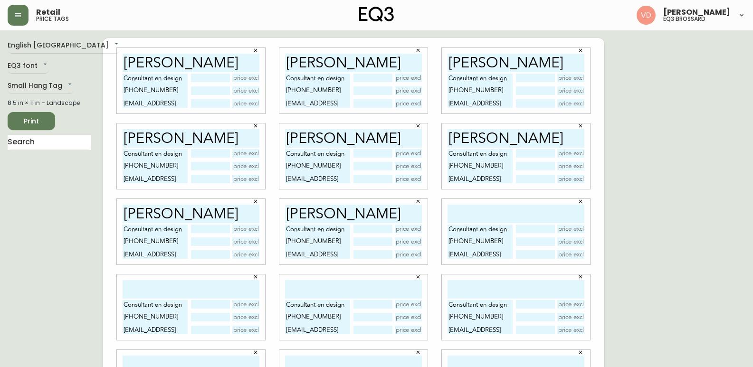
type input "[PERSON_NAME]"
click at [469, 208] on input "text" at bounding box center [515, 214] width 137 height 19
paste input "[PERSON_NAME]"
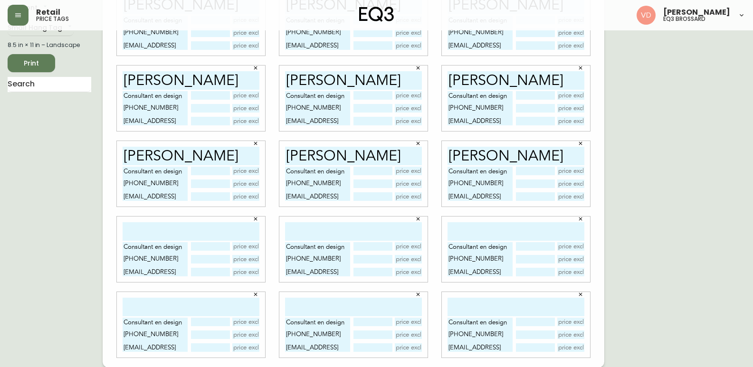
scroll to position [58, 0]
type input "[PERSON_NAME]"
click at [198, 236] on input "text" at bounding box center [191, 231] width 137 height 19
paste input "[PERSON_NAME]"
type input "[PERSON_NAME]"
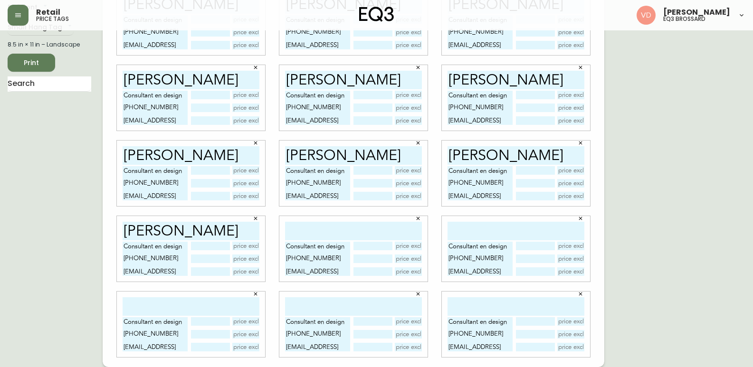
click at [362, 228] on input "text" at bounding box center [353, 231] width 137 height 19
paste input "[PERSON_NAME]"
type input "[PERSON_NAME]"
click at [474, 222] on input "text" at bounding box center [515, 231] width 137 height 19
paste input "[PERSON_NAME]"
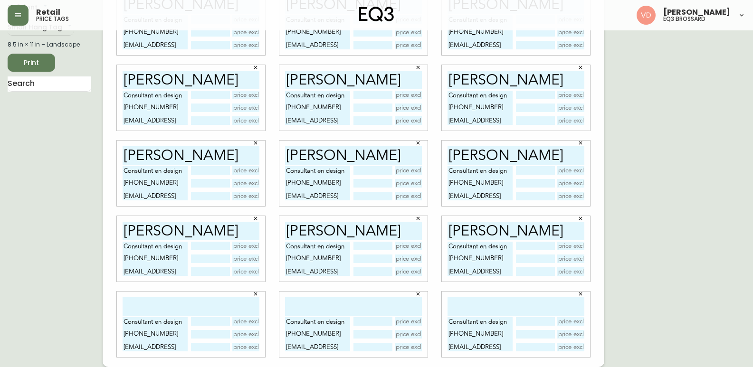
type input "[PERSON_NAME]"
click at [171, 295] on div "Consultant en design [PHONE_NUMBER] [EMAIL_ADDRESS][DOMAIN_NAME]" at bounding box center [191, 325] width 148 height 66
click at [168, 306] on input "text" at bounding box center [191, 306] width 137 height 19
paste input "[PERSON_NAME]"
type input "[PERSON_NAME]"
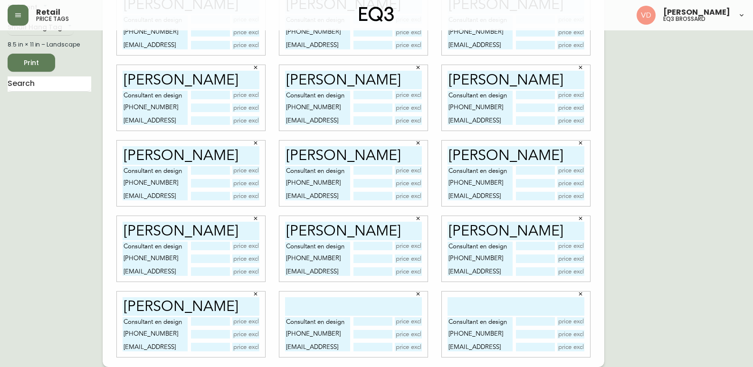
click at [305, 303] on input "text" at bounding box center [353, 306] width 137 height 19
paste input "[PERSON_NAME]"
type input "[PERSON_NAME]"
click at [512, 298] on input "text" at bounding box center [515, 306] width 137 height 19
paste input "[PERSON_NAME]"
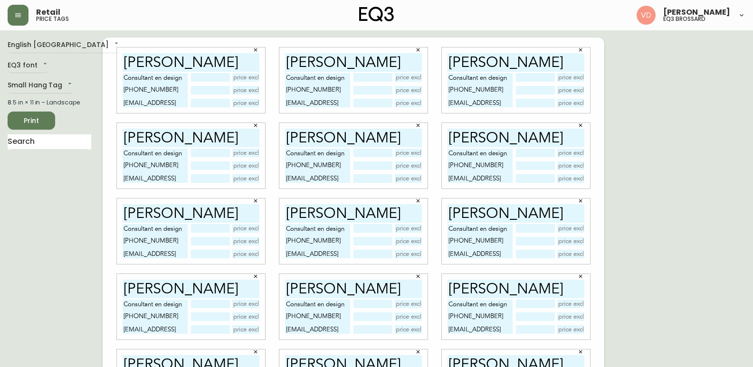
scroll to position [0, 0]
type input "[PERSON_NAME]"
click at [26, 118] on span "Print" at bounding box center [31, 121] width 32 height 12
click at [48, 122] on button "Print" at bounding box center [31, 121] width 47 height 18
